Goal: Check status: Check status

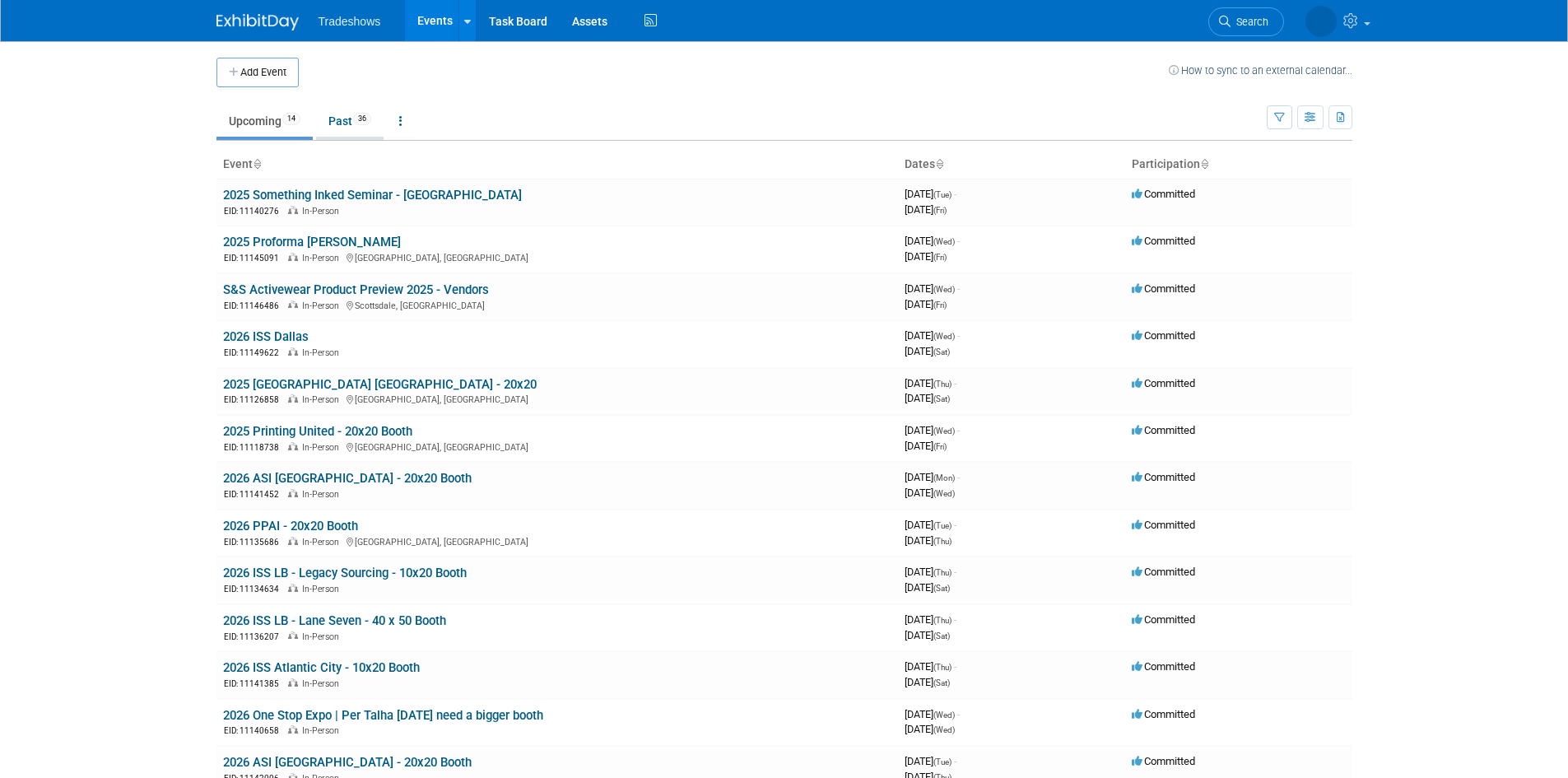
click at [343, 125] on link "Past 36" at bounding box center [349, 120] width 67 height 31
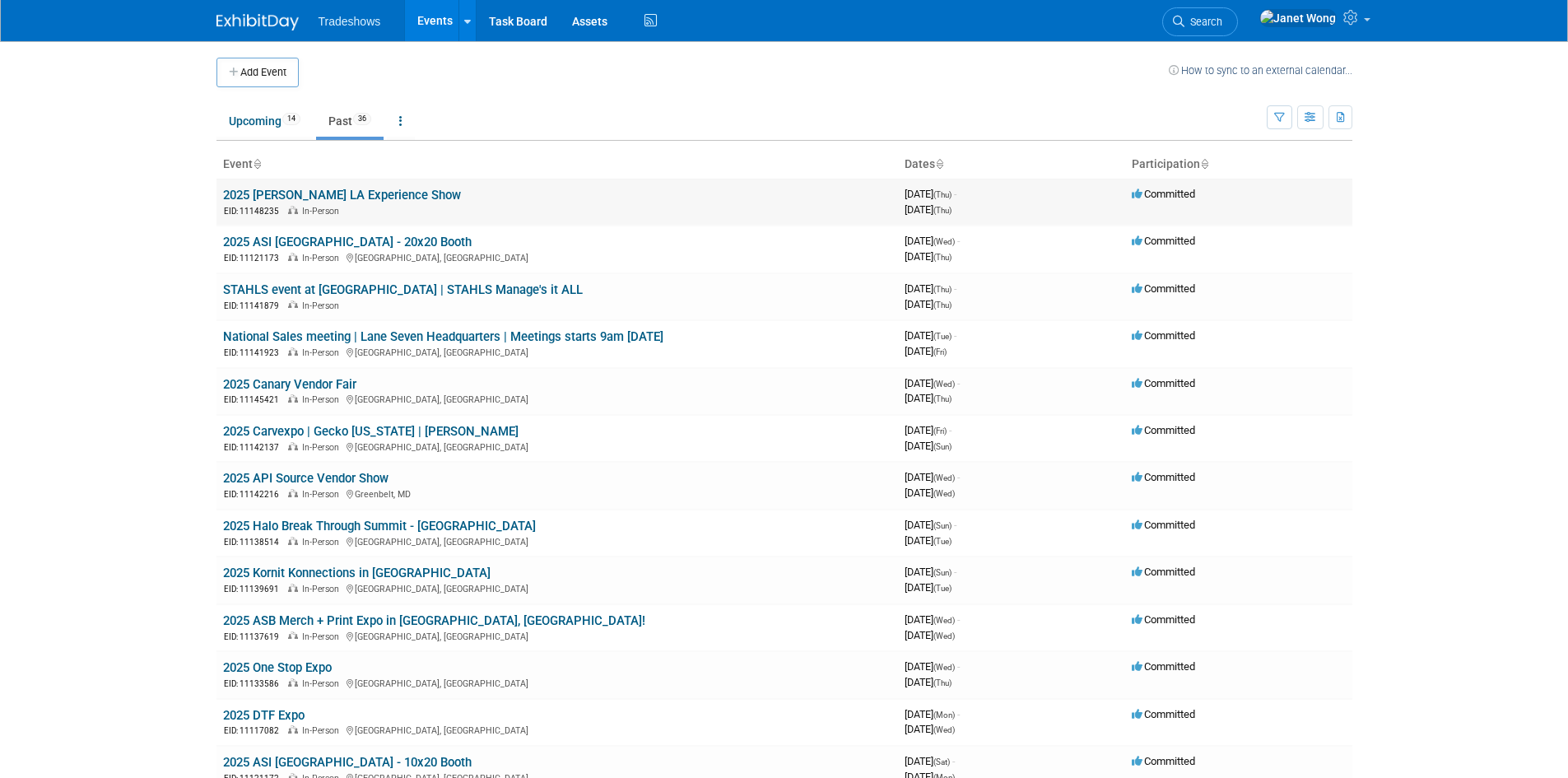
click at [349, 199] on link "2025 [PERSON_NAME] LA Experience Show" at bounding box center [342, 196] width 238 height 15
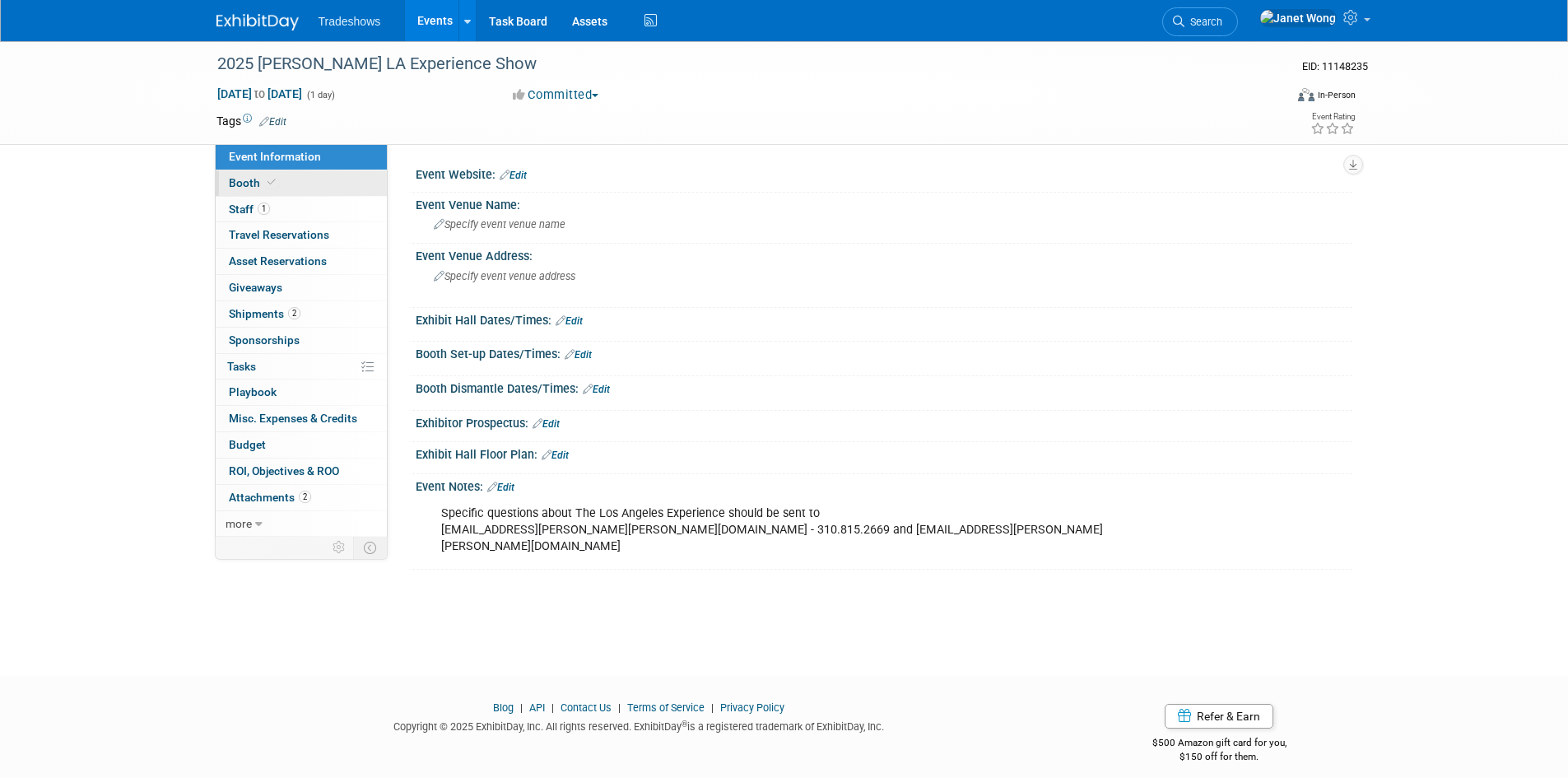
click at [352, 182] on link "Booth" at bounding box center [301, 182] width 171 height 26
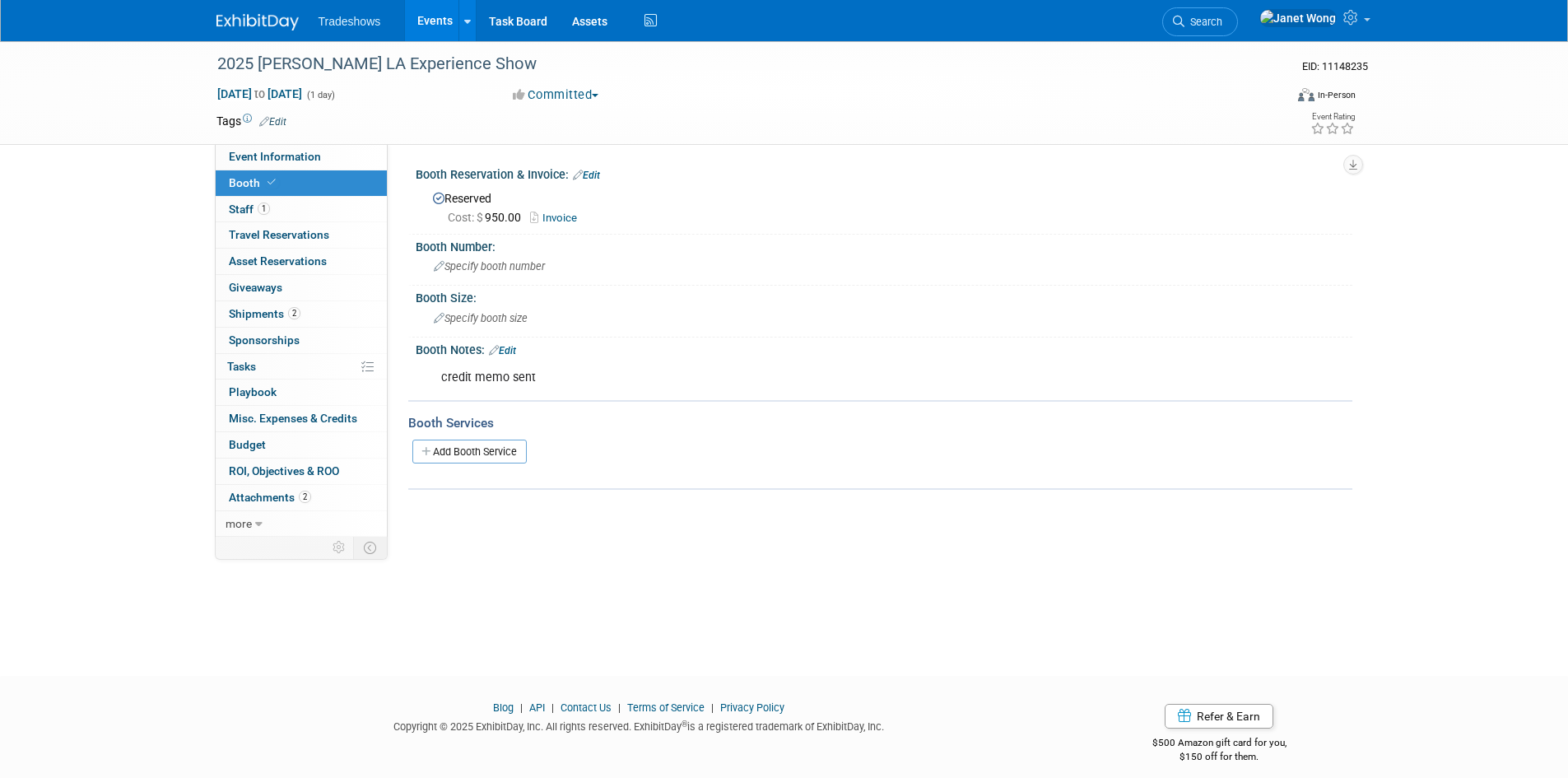
click at [560, 214] on link "Invoice" at bounding box center [558, 217] width 55 height 12
click at [441, 30] on link "Events" at bounding box center [435, 21] width 60 height 42
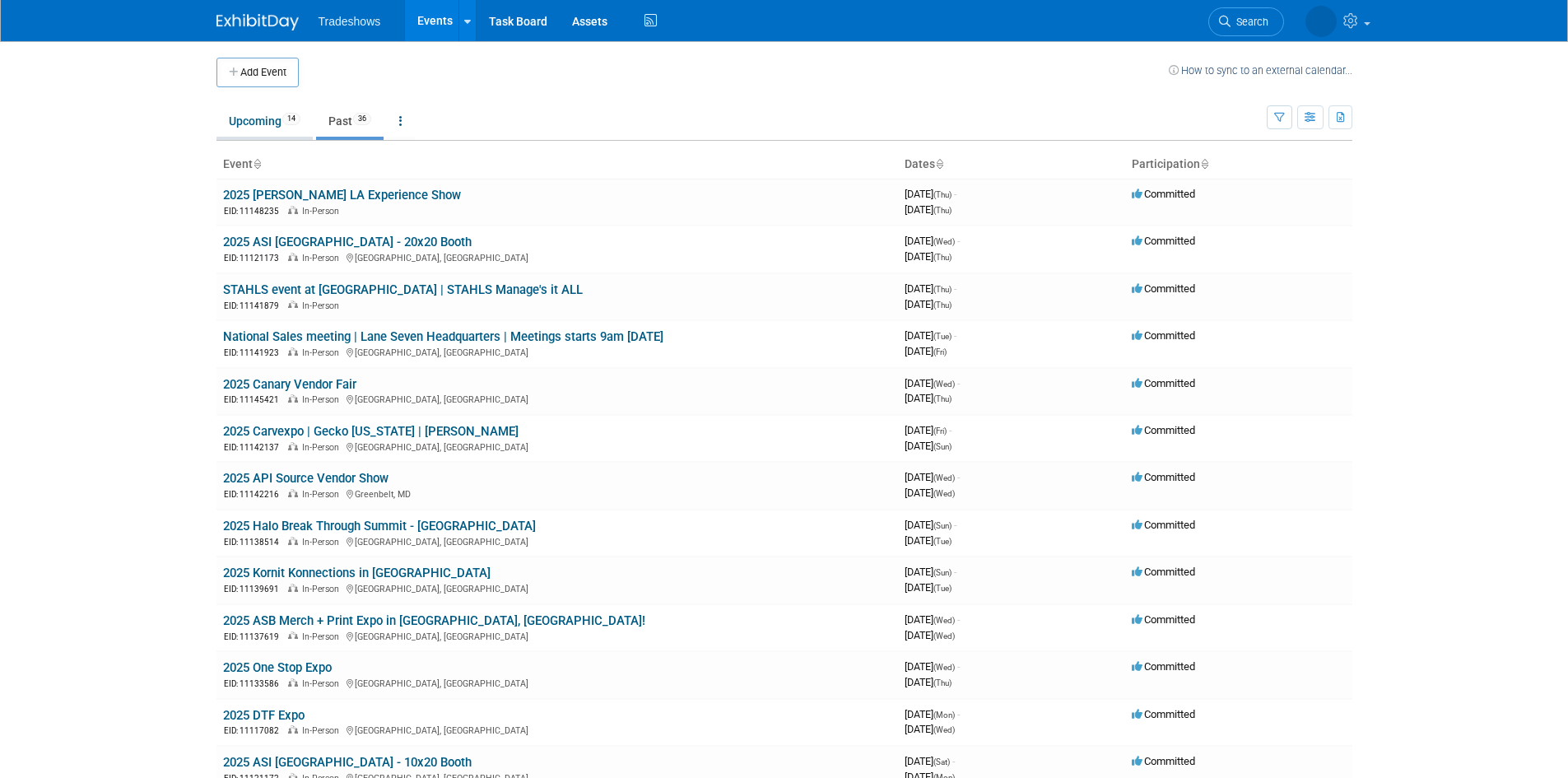
click at [292, 129] on link "Upcoming 14" at bounding box center [265, 120] width 96 height 31
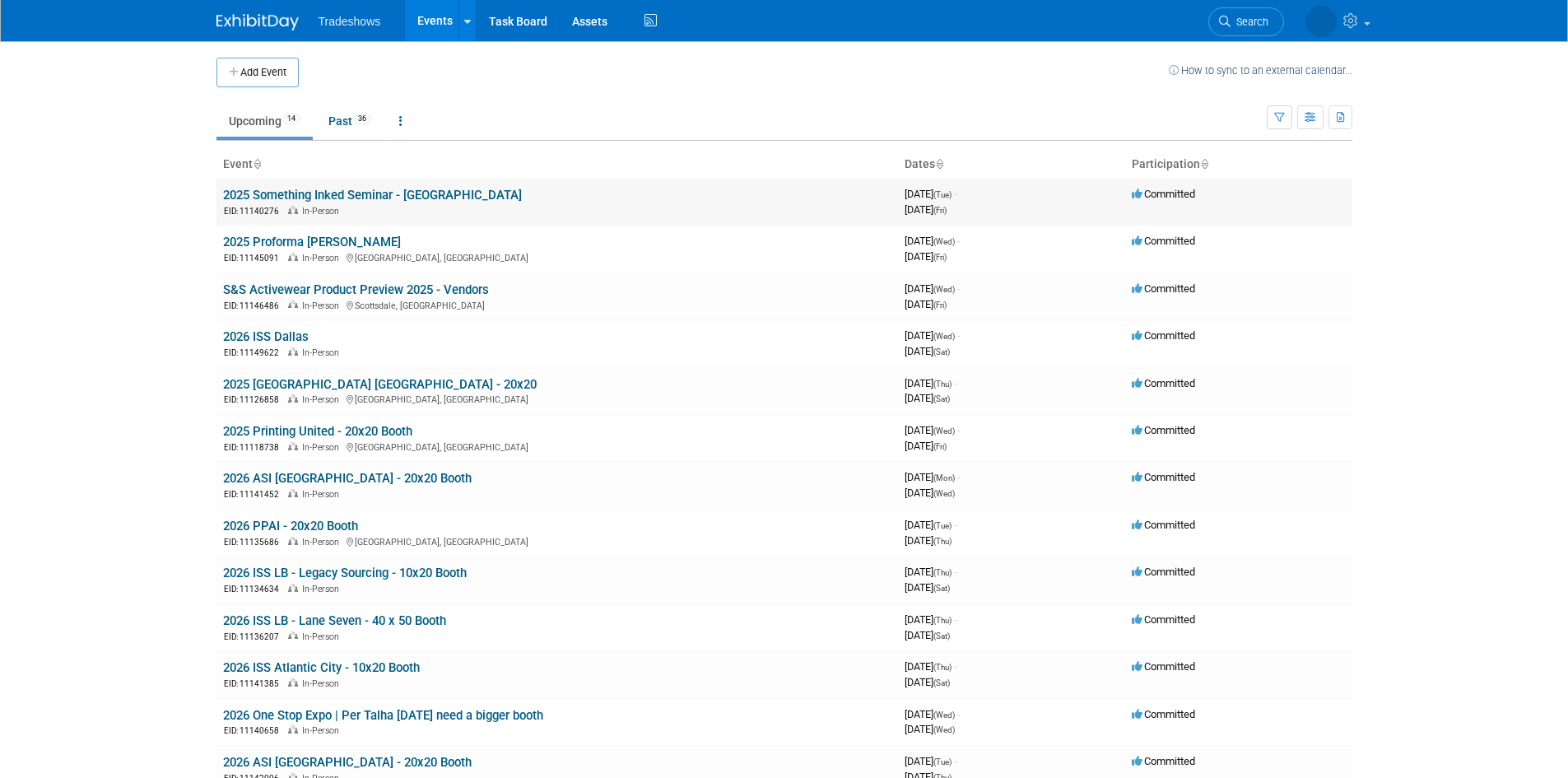
click at [370, 196] on link "2025 Something Inked Seminar - [GEOGRAPHIC_DATA]" at bounding box center [372, 196] width 299 height 15
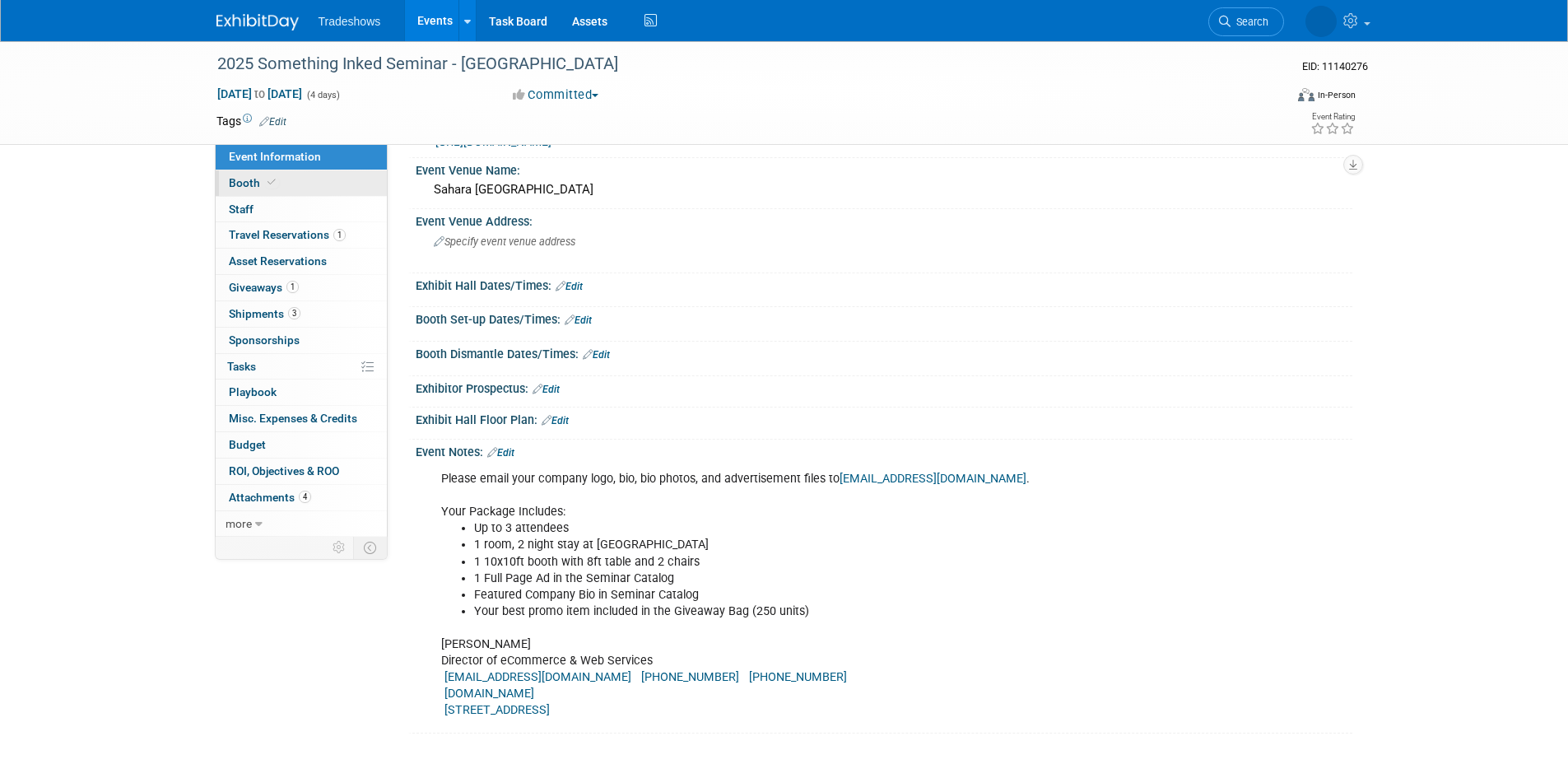
scroll to position [82, 0]
